Goal: Transaction & Acquisition: Obtain resource

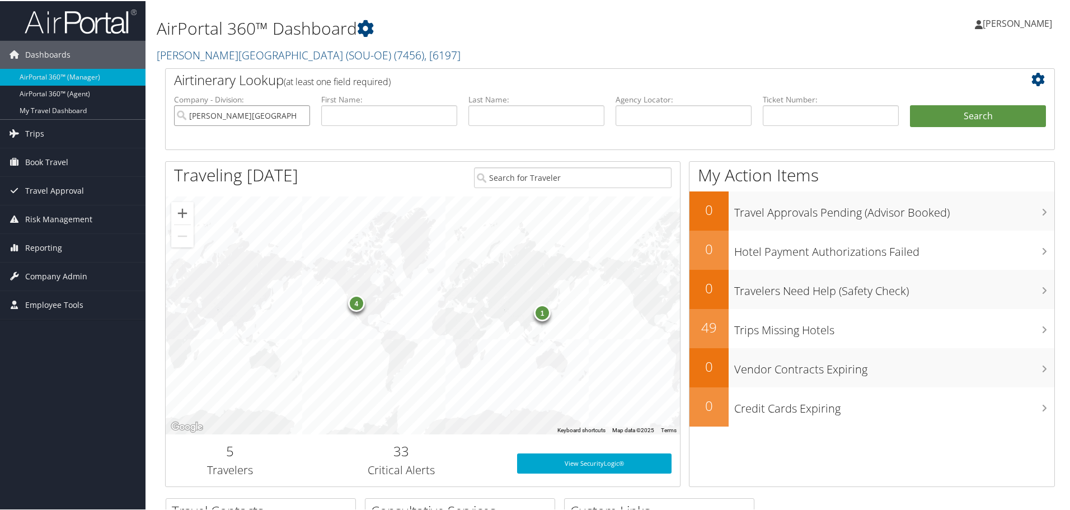
click at [300, 111] on input "[PERSON_NAME][GEOGRAPHIC_DATA] (SOU-OE)" at bounding box center [242, 114] width 136 height 21
click at [798, 111] on input "text" at bounding box center [831, 114] width 136 height 21
paste input "8900897672908"
type input "8900897672908"
click at [961, 116] on button "Search" at bounding box center [978, 115] width 136 height 22
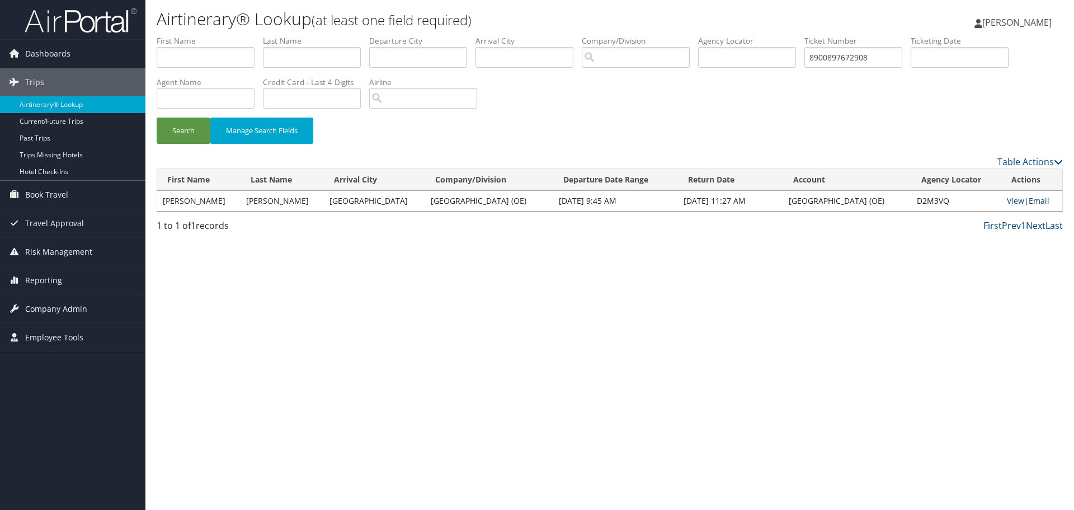
click at [1030, 199] on link "Email" at bounding box center [1039, 200] width 21 height 11
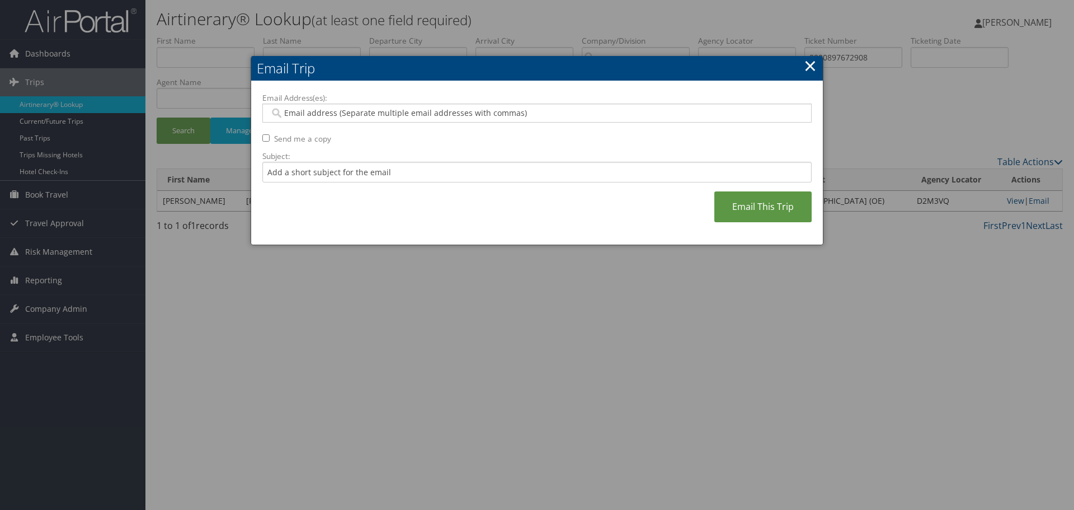
click at [307, 114] on input "Email Address(es):" at bounding box center [537, 112] width 534 height 11
paste input "darci.nash@canyonsdistrict.org"
type input "darci.nash@canyonsdistrict.org"
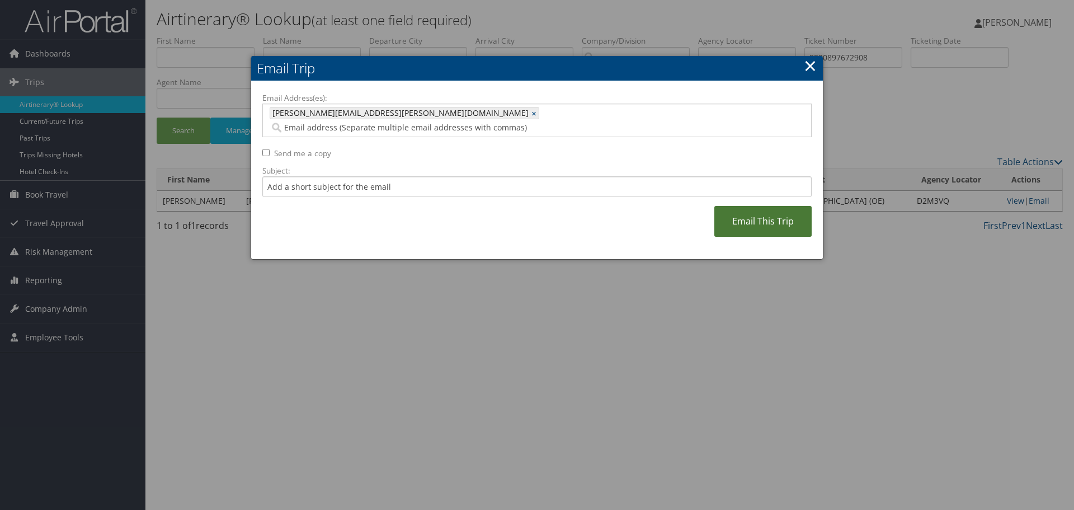
click at [766, 213] on link "Email This Trip" at bounding box center [762, 221] width 97 height 31
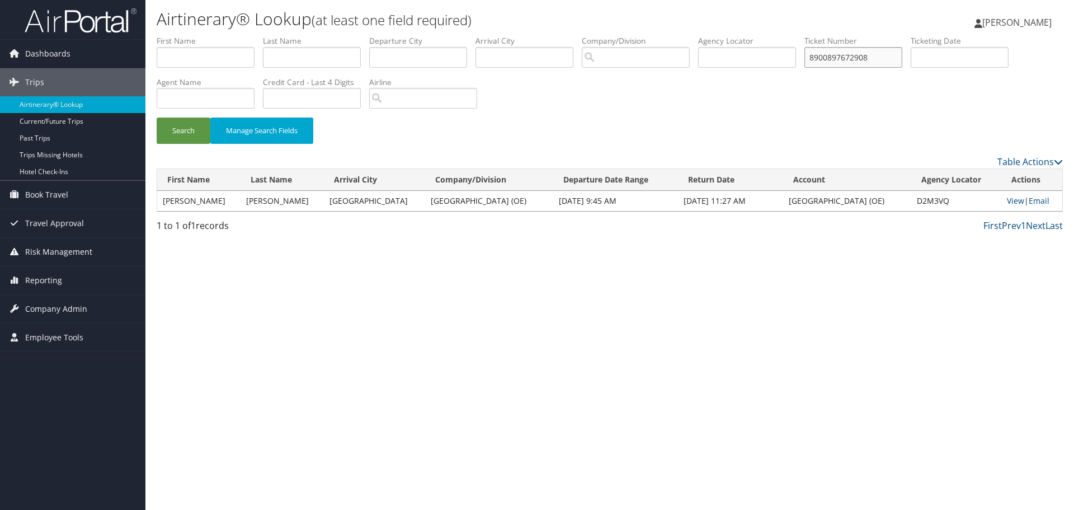
click at [879, 55] on input "8900897672908" at bounding box center [853, 57] width 98 height 21
type input "8"
click at [836, 57] on input "text" at bounding box center [853, 57] width 98 height 21
type input "8900897601287"
click at [191, 126] on button "Search" at bounding box center [184, 130] width 54 height 26
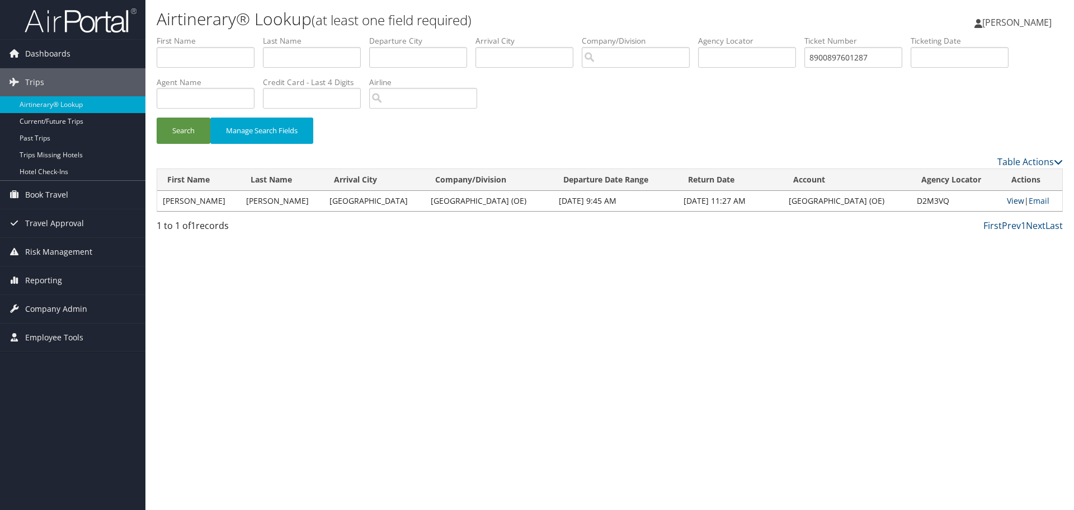
click at [1007, 196] on link "View" at bounding box center [1015, 200] width 17 height 11
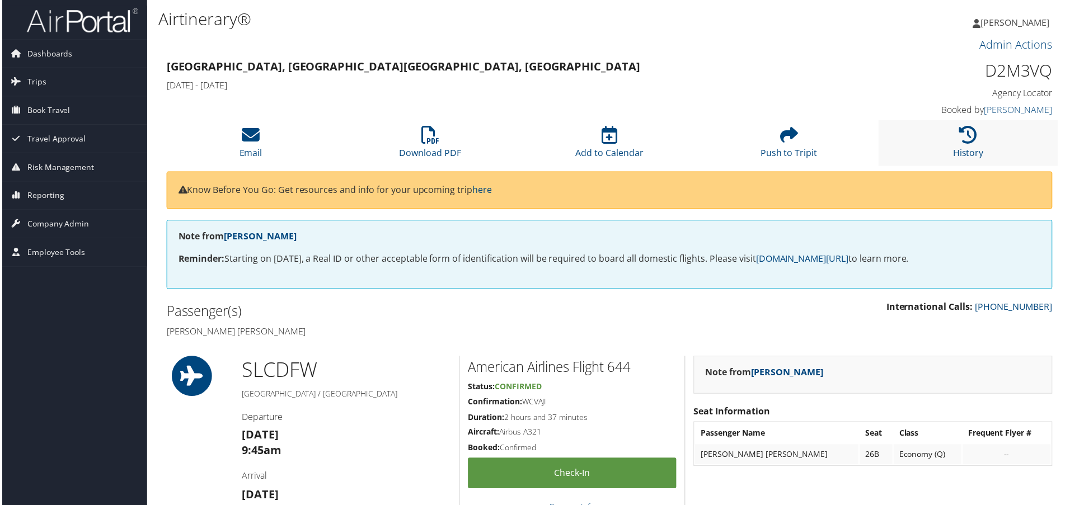
click at [955, 143] on li "History" at bounding box center [970, 143] width 180 height 45
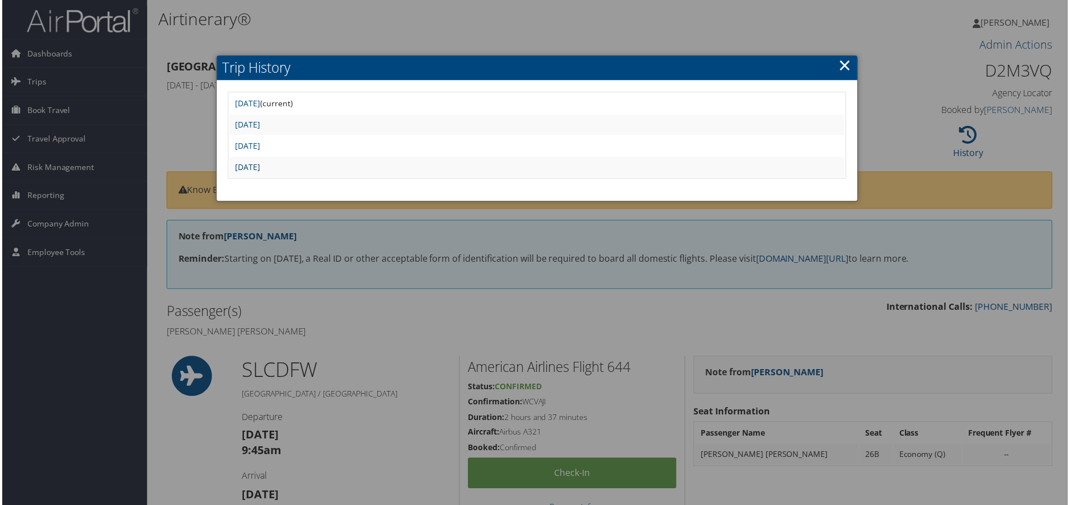
click at [259, 166] on link "Mon Aug 11 15:00:47 MDT 2025" at bounding box center [246, 167] width 25 height 11
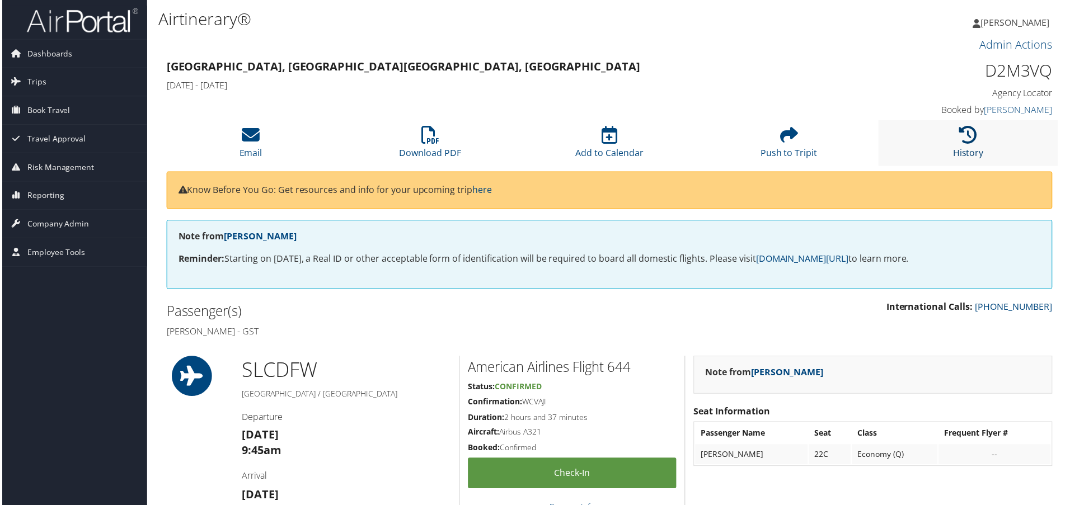
click at [961, 135] on icon at bounding box center [970, 135] width 18 height 18
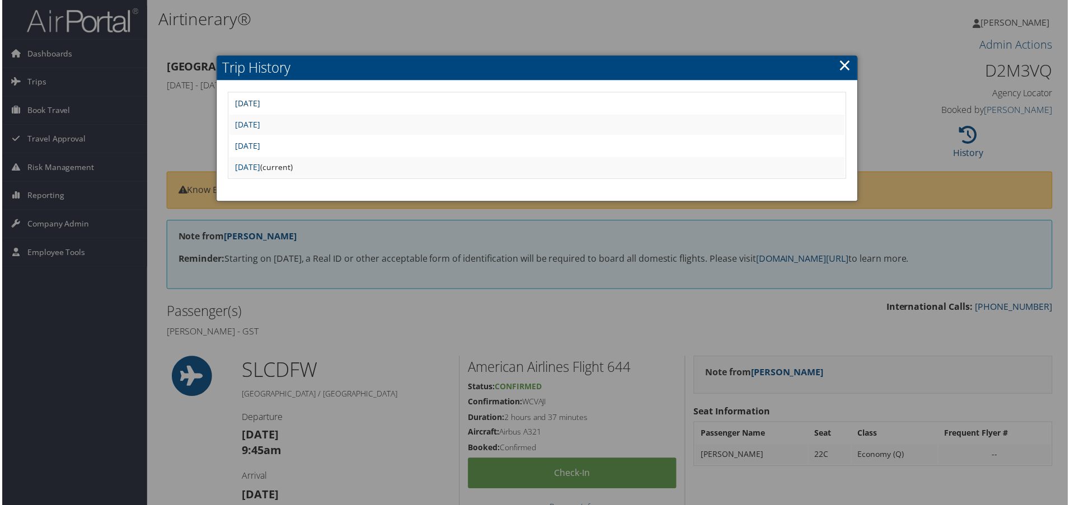
click at [259, 105] on link "Thu Aug 21 15:21:42 MDT 2025" at bounding box center [246, 103] width 25 height 11
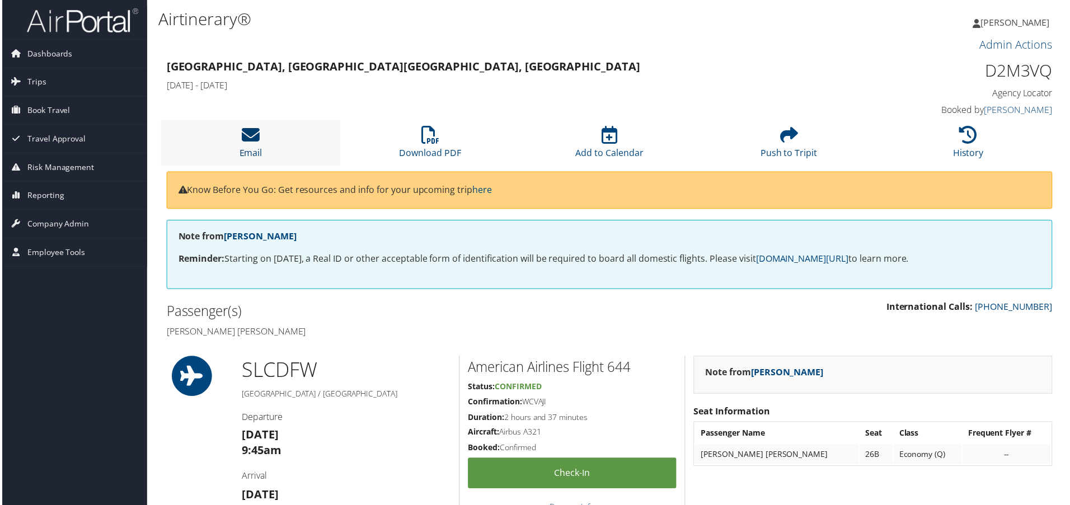
click at [241, 133] on icon at bounding box center [250, 135] width 18 height 18
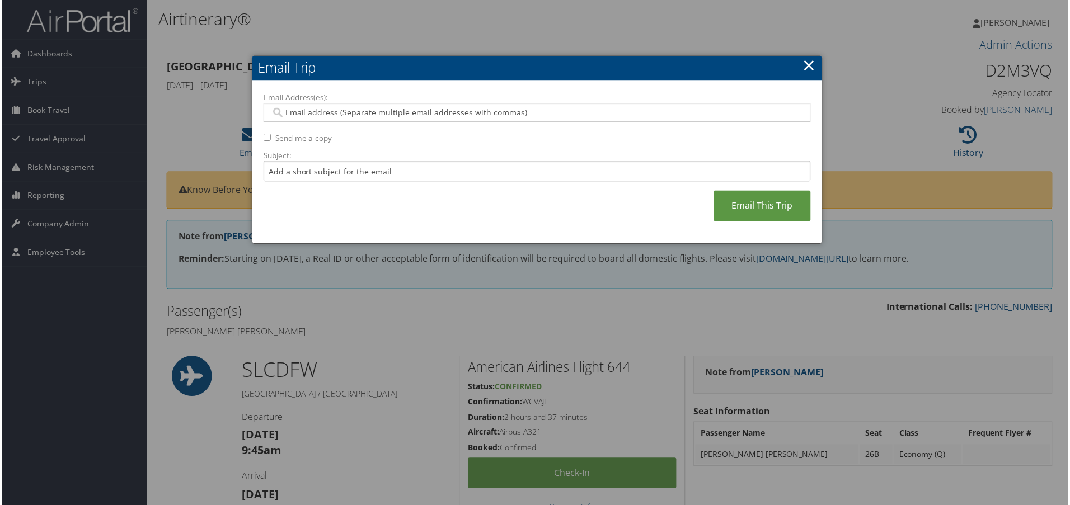
click at [383, 111] on input "Email Address(es):" at bounding box center [537, 112] width 534 height 11
paste input "[PERSON_NAME][EMAIL_ADDRESS][PERSON_NAME][DOMAIN_NAME]"
type input "[PERSON_NAME][EMAIL_ADDRESS][PERSON_NAME][DOMAIN_NAME]"
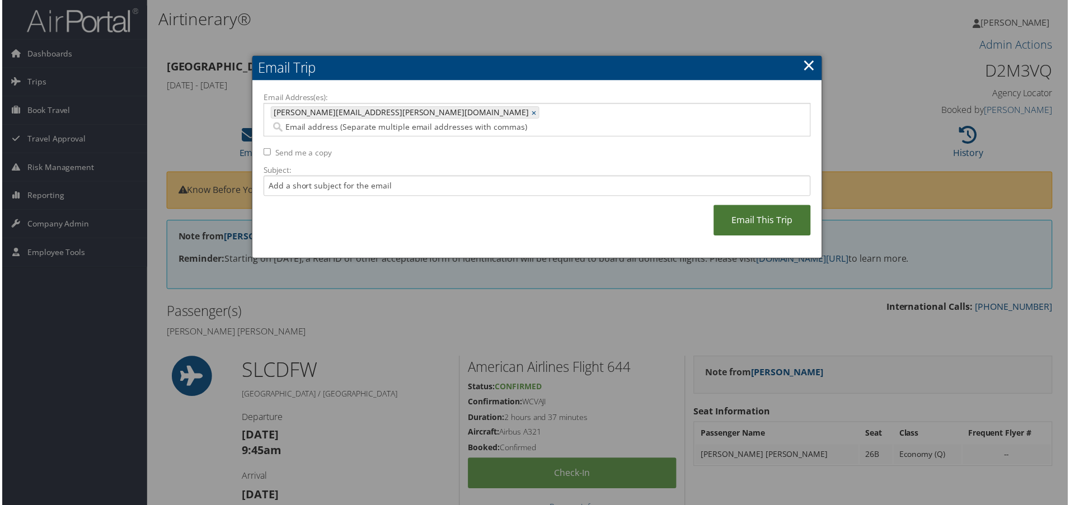
click at [738, 208] on link "Email This Trip" at bounding box center [762, 221] width 97 height 31
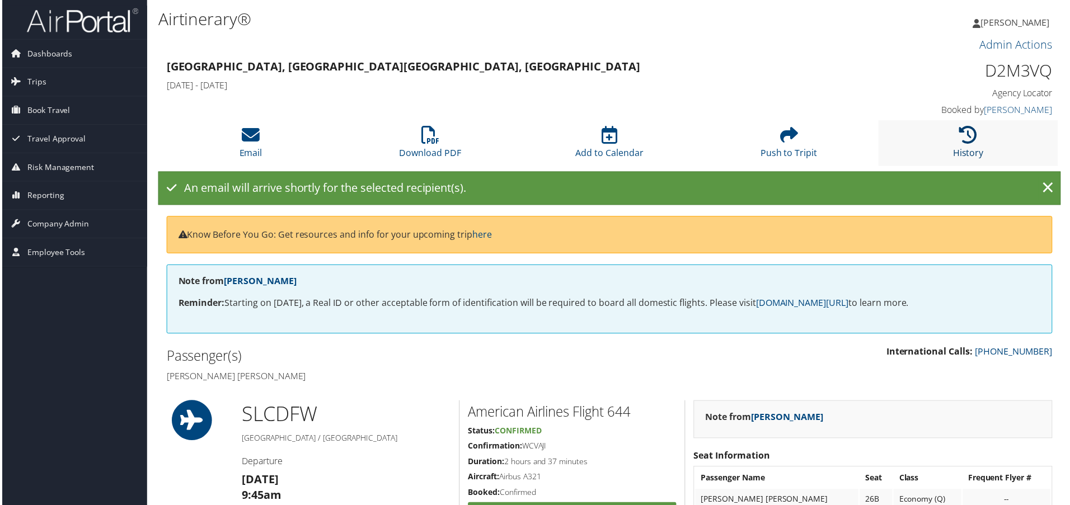
click at [964, 134] on icon at bounding box center [970, 135] width 18 height 18
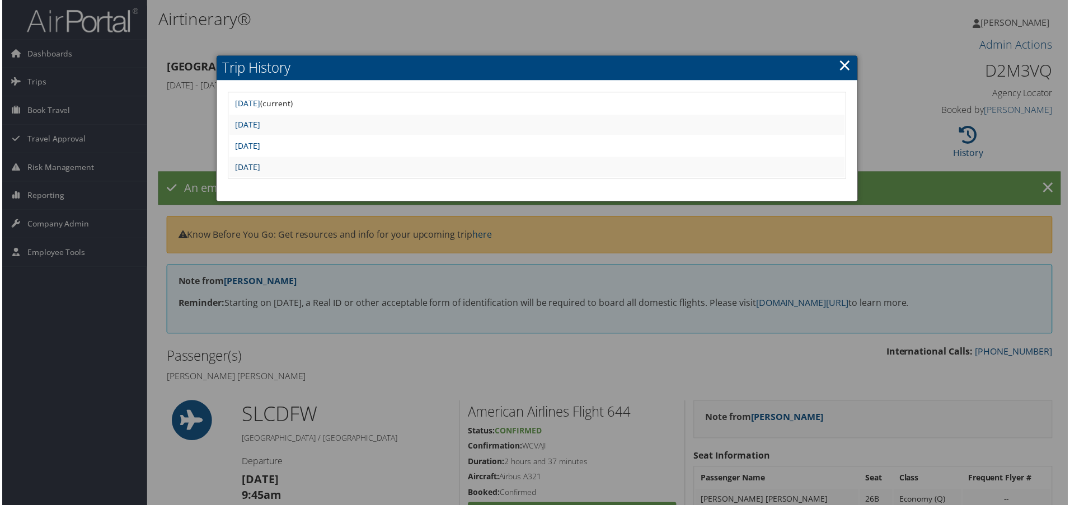
click at [242, 168] on link "Mon Aug 11 15:00:47 MDT 2025" at bounding box center [246, 167] width 25 height 11
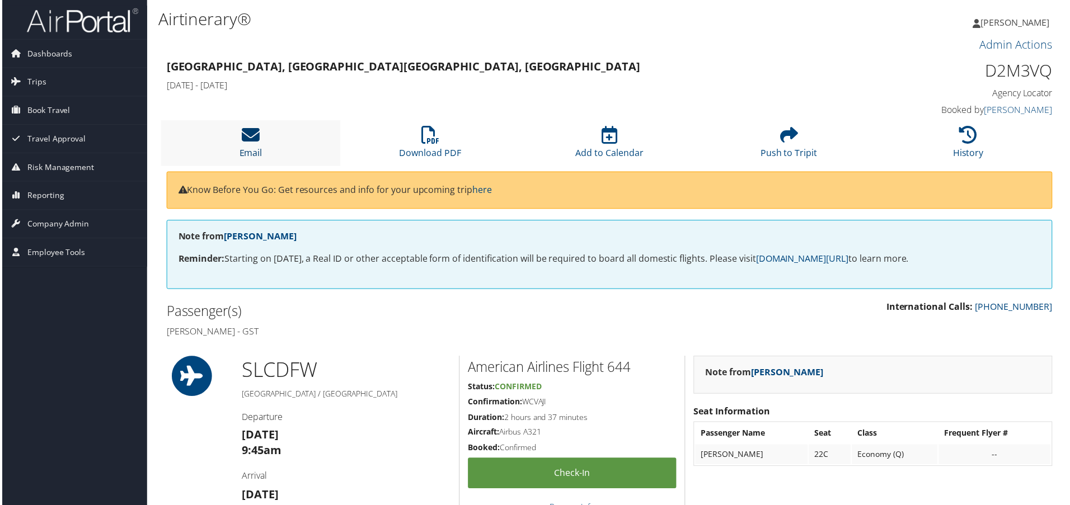
click at [241, 143] on icon at bounding box center [250, 135] width 18 height 18
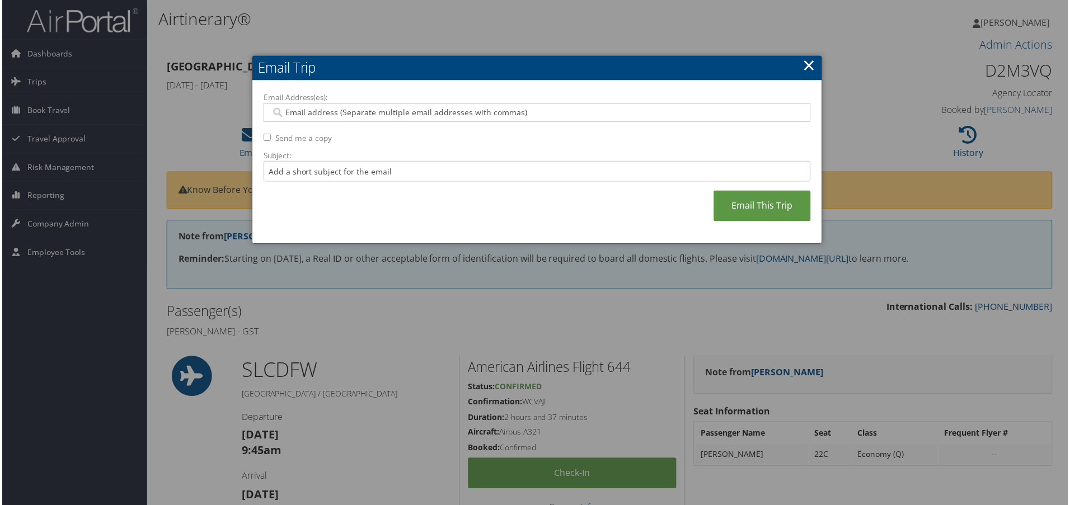
click at [543, 112] on input "Email Address(es):" at bounding box center [537, 112] width 534 height 11
paste input "[PERSON_NAME][EMAIL_ADDRESS][PERSON_NAME][DOMAIN_NAME]"
type input "[PERSON_NAME][EMAIL_ADDRESS][PERSON_NAME][DOMAIN_NAME]"
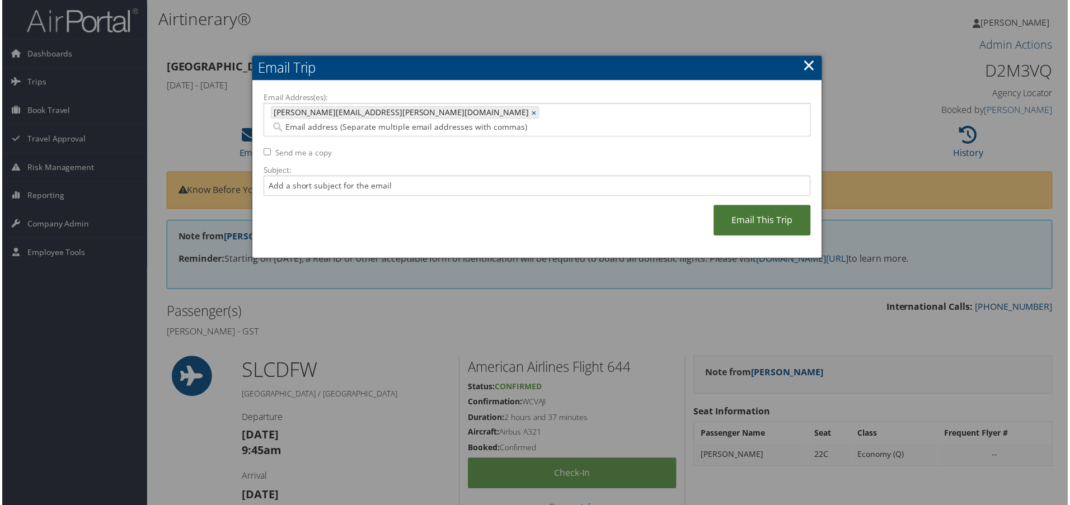
click at [738, 206] on link "Email This Trip" at bounding box center [762, 221] width 97 height 31
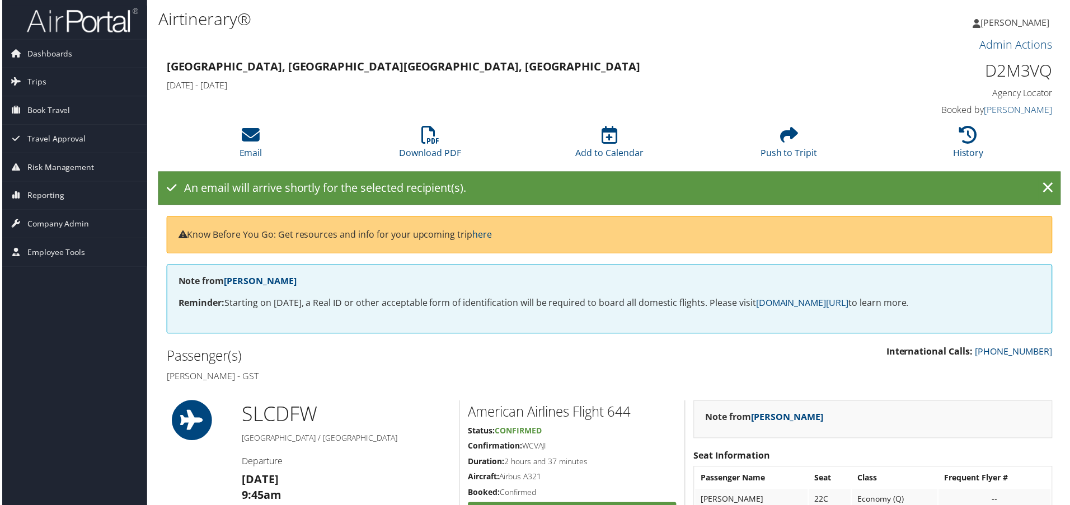
click at [1004, 24] on span "[PERSON_NAME]" at bounding box center [1016, 22] width 69 height 12
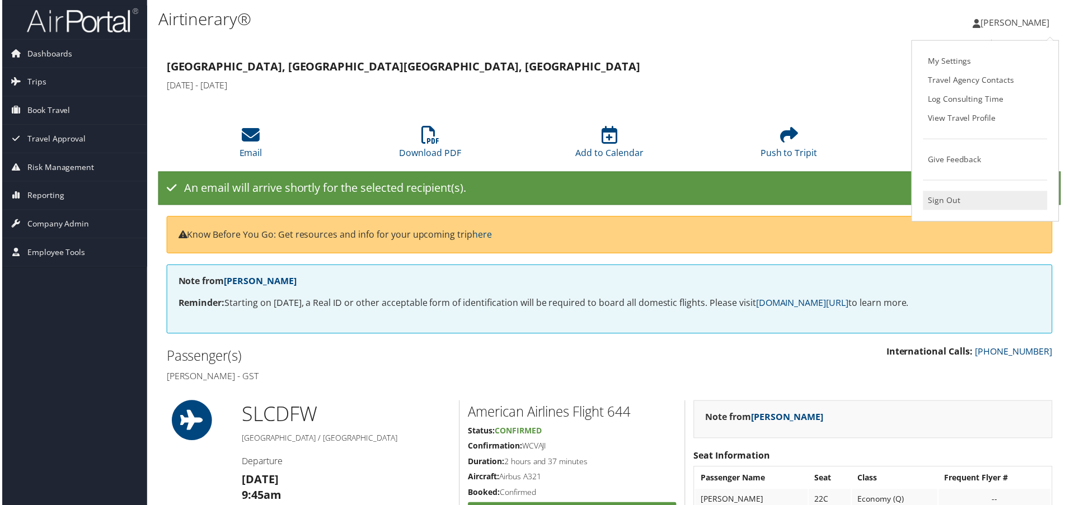
click at [948, 203] on link "Sign Out" at bounding box center [987, 201] width 125 height 19
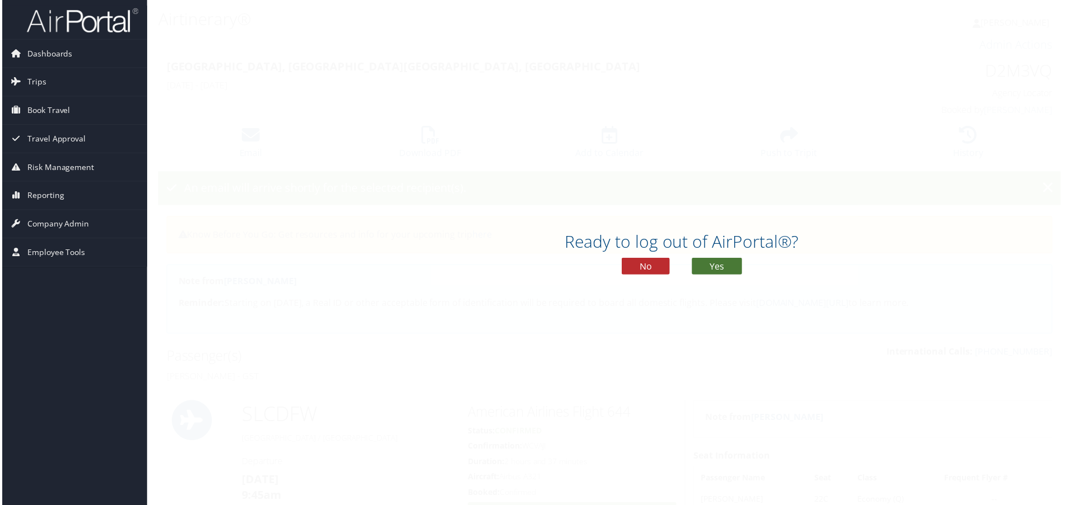
click at [729, 267] on button "Yes" at bounding box center [718, 267] width 50 height 17
